Goal: Transaction & Acquisition: Purchase product/service

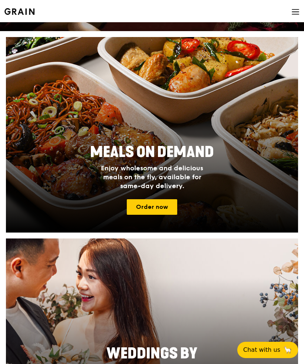
scroll to position [174, 0]
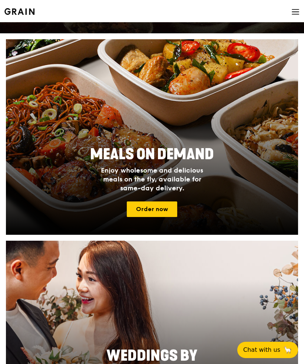
click at [174, 209] on link "Order now" at bounding box center [152, 210] width 50 height 16
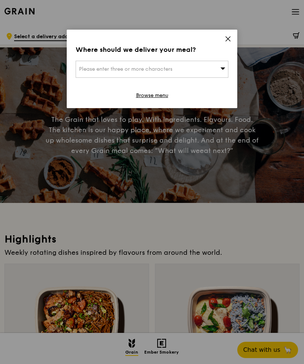
click at [190, 74] on div "Please enter three or more characters" at bounding box center [152, 69] width 153 height 17
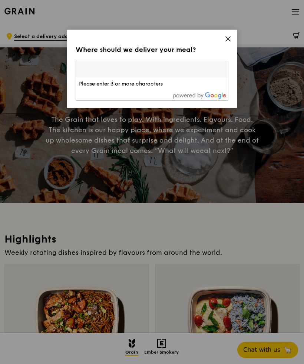
type input "A"
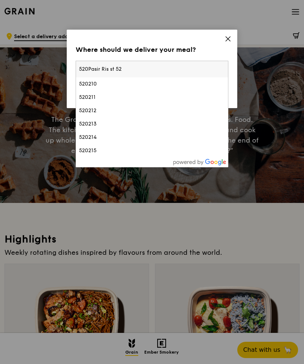
type input "[STREET_ADDRESS]"
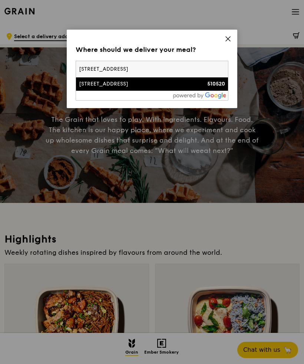
click at [129, 84] on div "[STREET_ADDRESS]" at bounding box center [134, 83] width 110 height 7
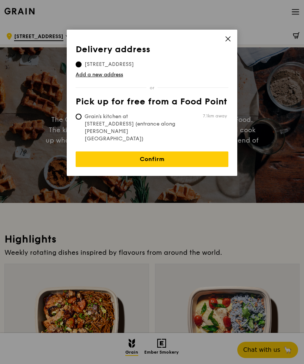
click at [199, 152] on link "Confirm" at bounding box center [152, 160] width 153 height 16
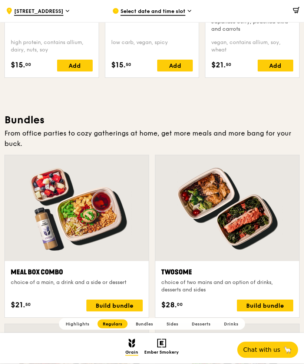
scroll to position [932, 0]
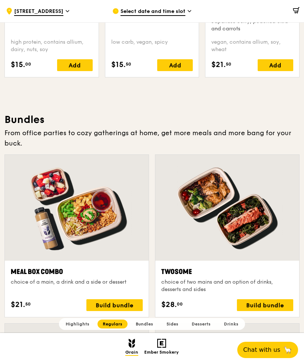
click at [283, 306] on div "Build bundle" at bounding box center [265, 305] width 56 height 12
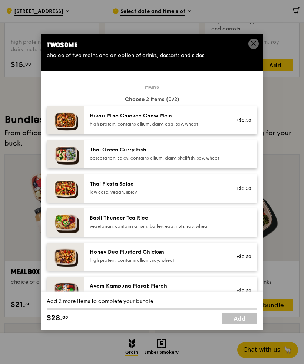
click at [252, 47] on icon at bounding box center [253, 43] width 7 height 7
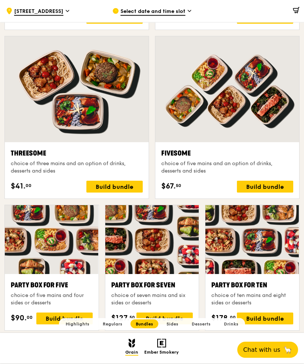
scroll to position [1220, 0]
click at [113, 188] on div "Build bundle" at bounding box center [114, 187] width 56 height 12
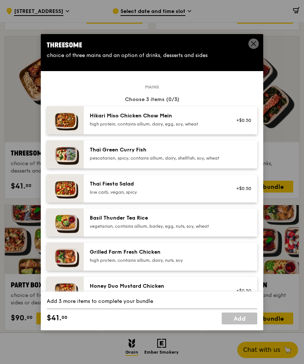
click at [244, 123] on div "+$0.50" at bounding box center [242, 120] width 20 height 6
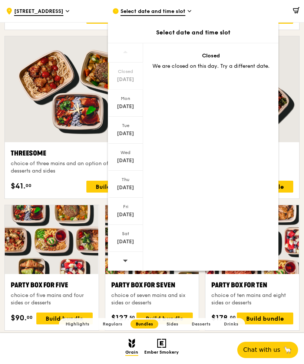
click at [124, 107] on div "[DATE]" at bounding box center [125, 106] width 33 height 7
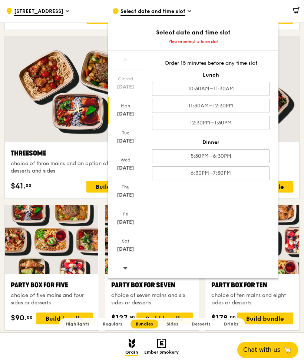
click at [250, 159] on div "5:30PM–6:30PM" at bounding box center [210, 156] width 117 height 14
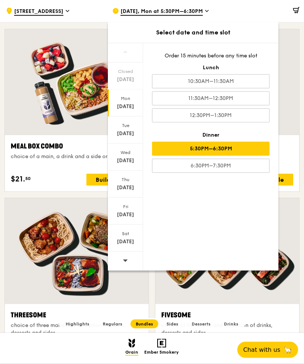
click at [71, 286] on div at bounding box center [77, 252] width 144 height 106
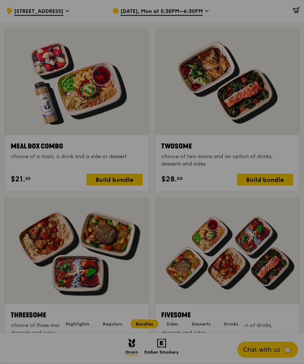
scroll to position [1058, 0]
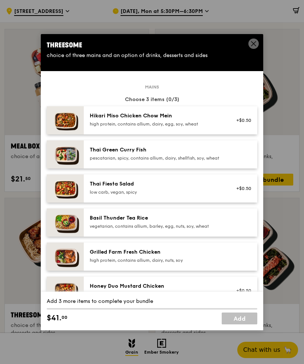
click at [239, 123] on div "+$0.50" at bounding box center [242, 120] width 20 height 6
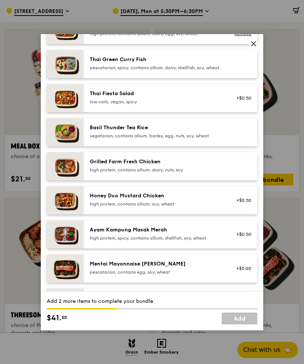
scroll to position [87, 0]
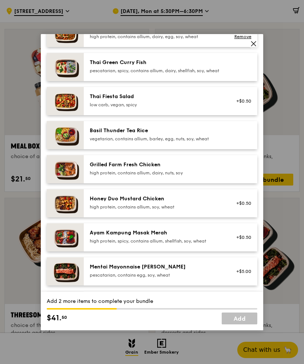
click at [236, 177] on div at bounding box center [241, 169] width 29 height 16
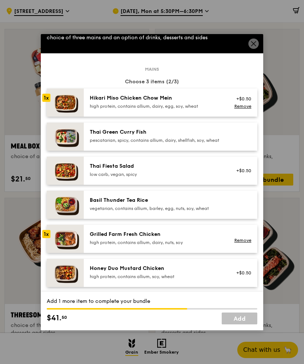
scroll to position [16, 0]
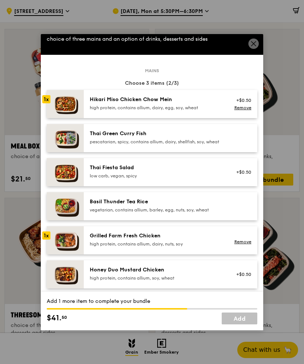
click at [239, 146] on div at bounding box center [241, 138] width 29 height 16
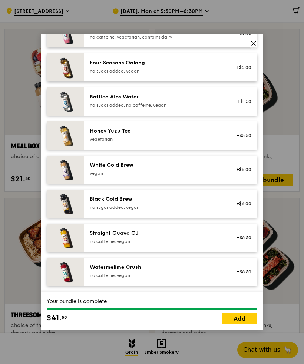
scroll to position [845, 0]
click at [251, 325] on link "Add" at bounding box center [240, 319] width 36 height 12
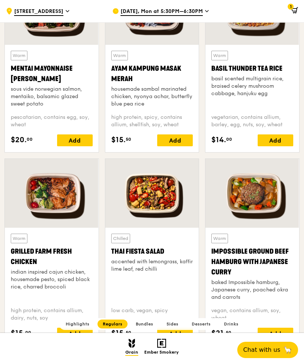
scroll to position [663, 0]
